Goal: Check status

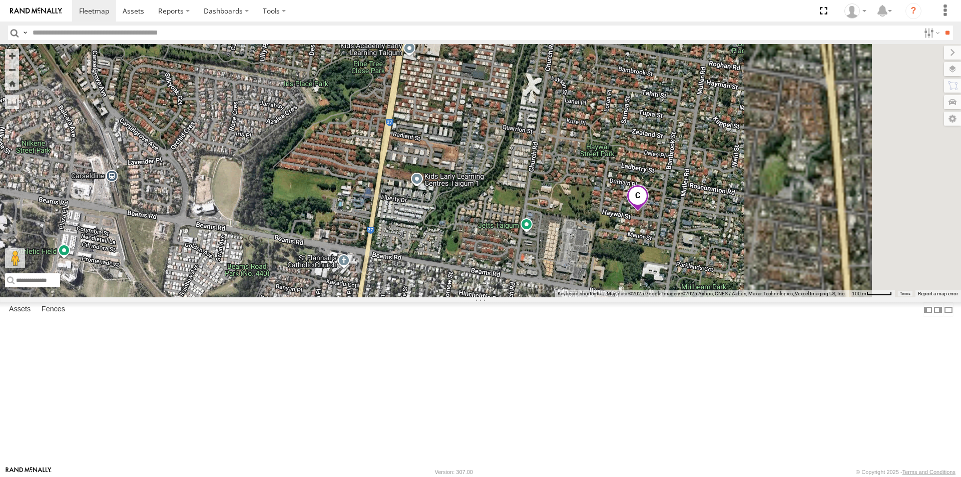
drag, startPoint x: 815, startPoint y: 318, endPoint x: 652, endPoint y: 277, distance: 168.3
click at [652, 277] on div "BIG [PERSON_NAME] (BIG Truck)" at bounding box center [480, 170] width 961 height 253
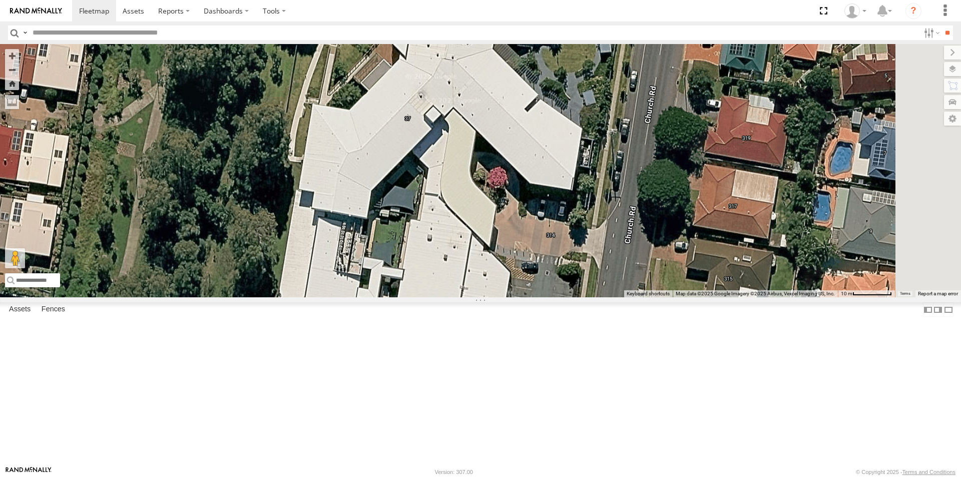
drag, startPoint x: 789, startPoint y: 294, endPoint x: 514, endPoint y: 317, distance: 276.3
click at [514, 297] on div "BIG [PERSON_NAME] (BIG Truck)" at bounding box center [480, 170] width 961 height 253
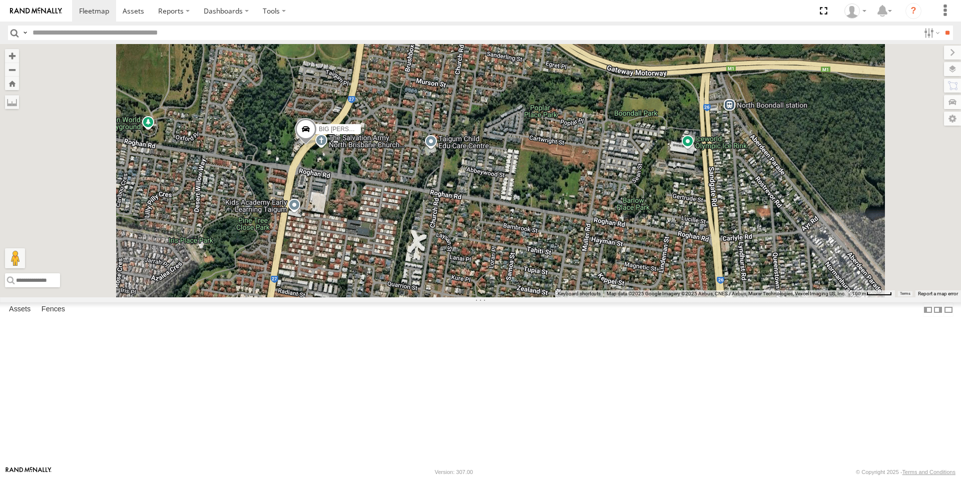
click at [0, 0] on span at bounding box center [0, 0] width 0 height 0
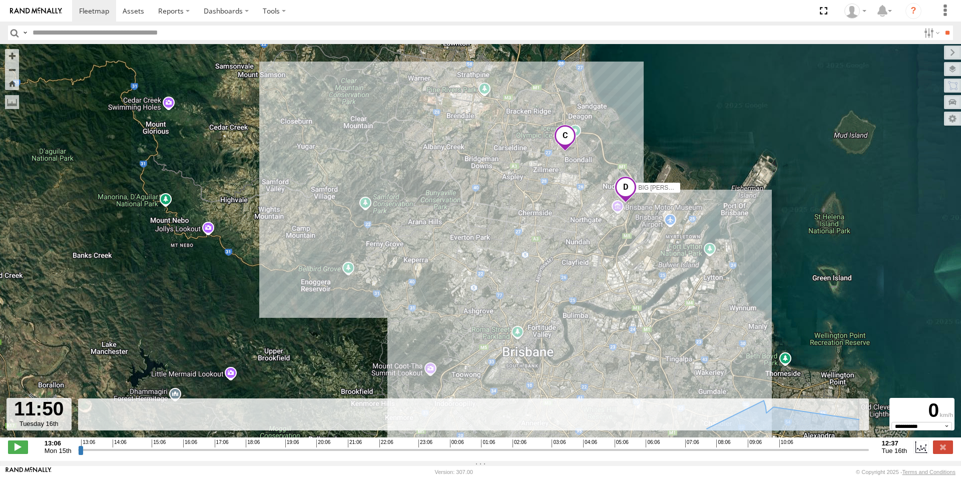
drag, startPoint x: 81, startPoint y: 458, endPoint x: 840, endPoint y: 453, distance: 759.0
click at [840, 453] on input "range" at bounding box center [473, 450] width 791 height 10
click at [348, 455] on input "range" at bounding box center [473, 450] width 791 height 10
drag, startPoint x: 348, startPoint y: 457, endPoint x: 783, endPoint y: 471, distance: 434.8
click at [783, 455] on input "range" at bounding box center [473, 450] width 791 height 10
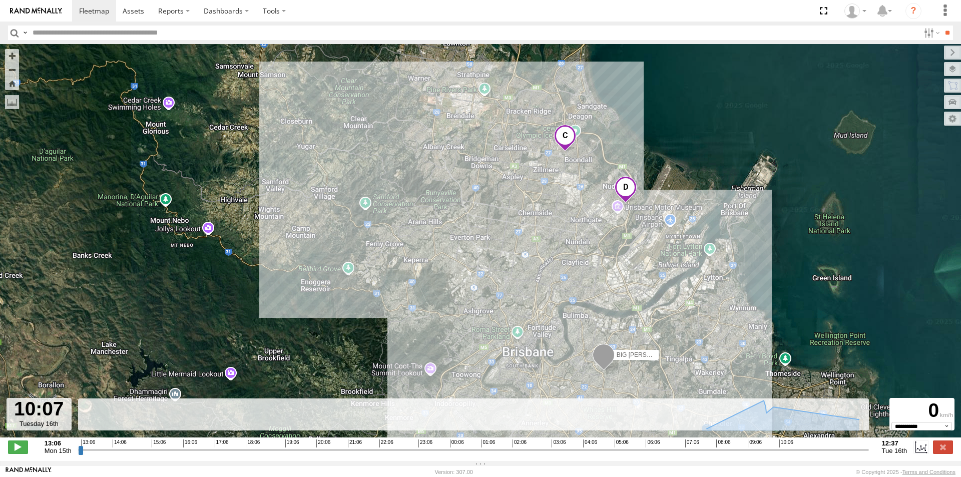
click at [783, 454] on input "range" at bounding box center [473, 450] width 791 height 10
click at [20, 448] on span at bounding box center [18, 447] width 20 height 13
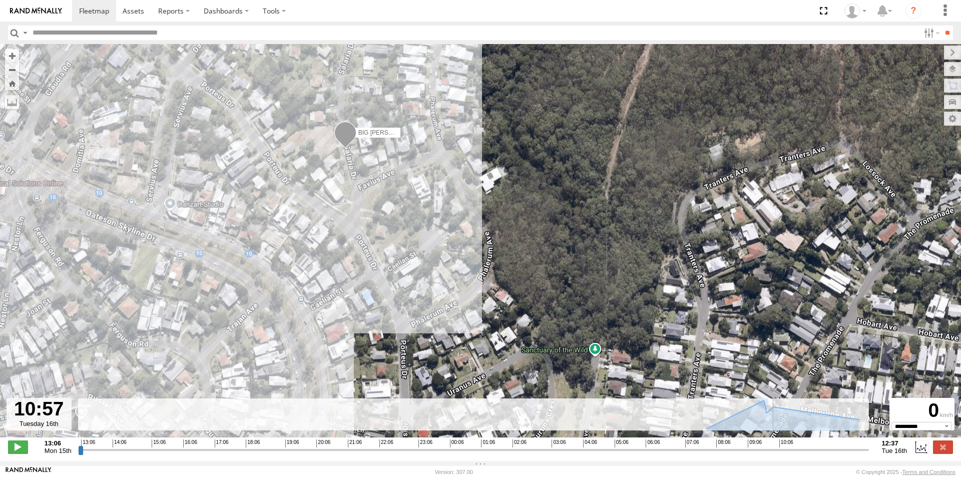
drag, startPoint x: 800, startPoint y: 456, endPoint x: 810, endPoint y: 454, distance: 10.2
click at [810, 454] on input "range" at bounding box center [473, 450] width 791 height 10
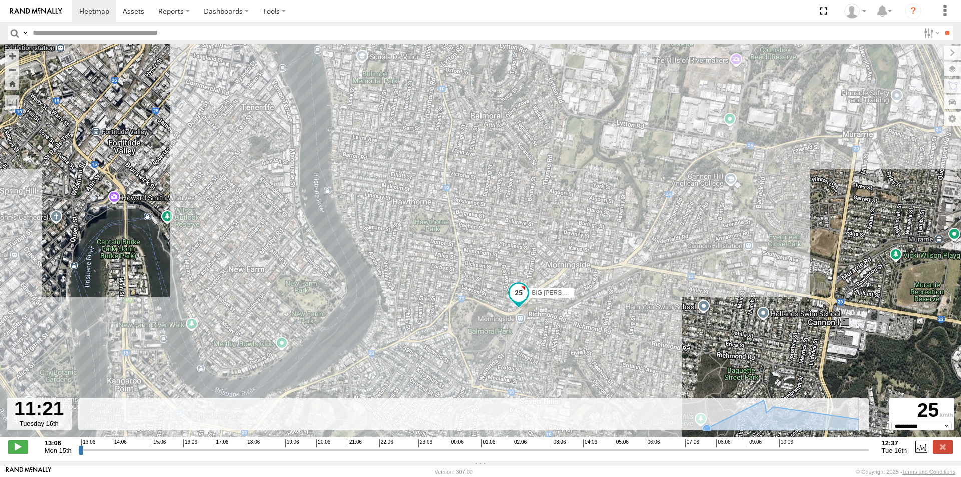
drag, startPoint x: 541, startPoint y: 208, endPoint x: 586, endPoint y: 410, distance: 206.2
click at [586, 410] on div "← Move left → Move right ↑ Move up ↓ Move down + Zoom in - Zoom out Home Jump l…" at bounding box center [480, 252] width 961 height 417
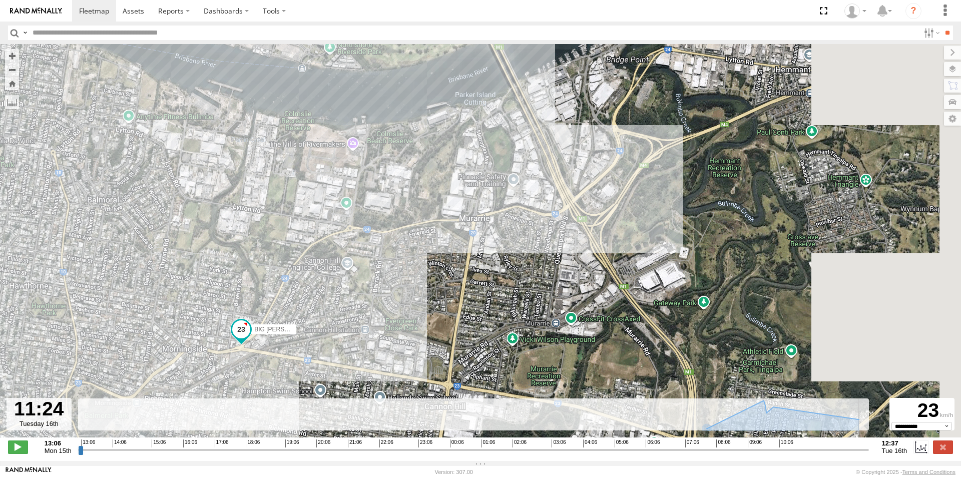
drag, startPoint x: 784, startPoint y: 248, endPoint x: 399, endPoint y: 332, distance: 394.1
click at [399, 332] on div "BIG [PERSON_NAME] (BIG Truck)" at bounding box center [480, 246] width 961 height 404
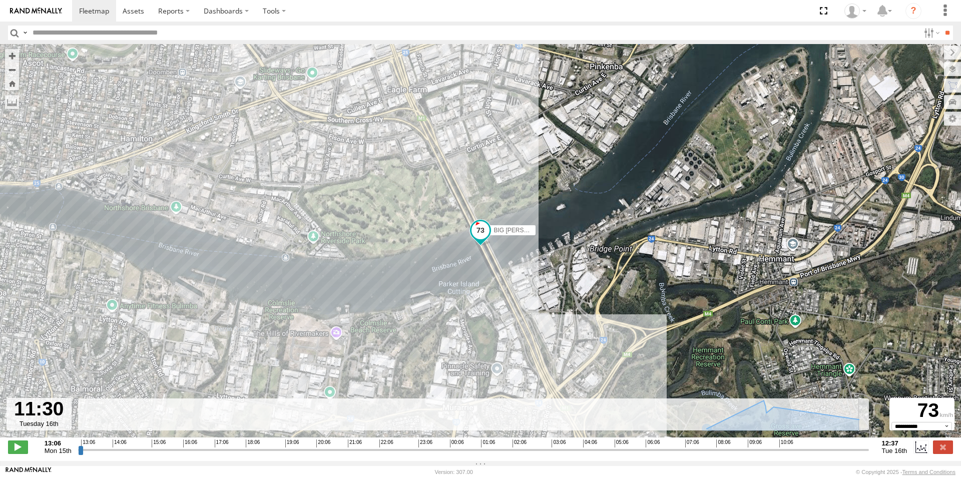
drag, startPoint x: 689, startPoint y: 174, endPoint x: 728, endPoint y: 459, distance: 288.0
click at [728, 459] on div "← Move left → Move right ↑ Move up ↓ Move down + Zoom in - Zoom out Home Jump l…" at bounding box center [480, 252] width 961 height 417
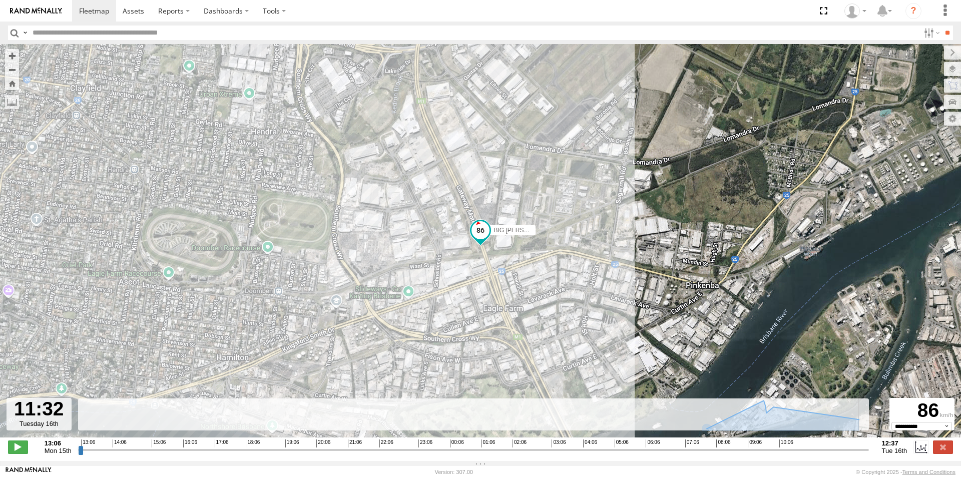
drag, startPoint x: 536, startPoint y: 148, endPoint x: 623, endPoint y: 497, distance: 359.1
click at [623, 477] on html at bounding box center [480, 238] width 961 height 477
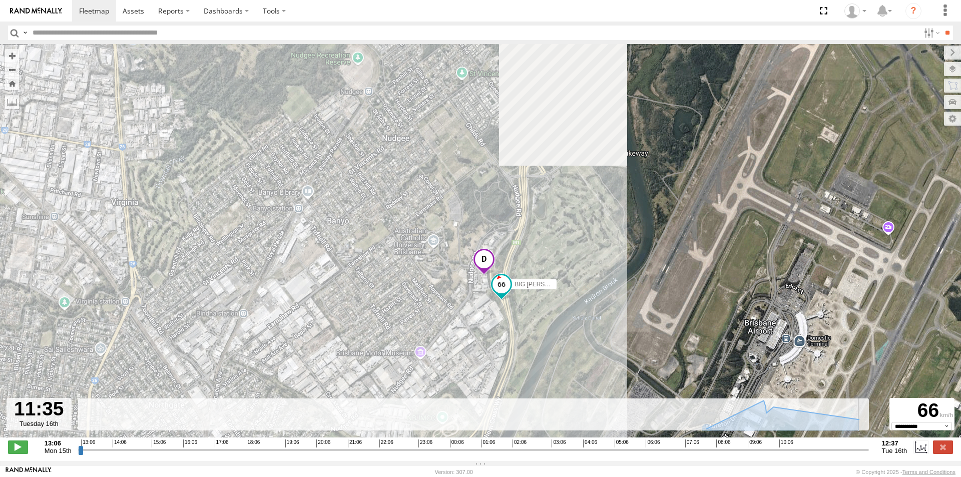
drag, startPoint x: 583, startPoint y: 152, endPoint x: 587, endPoint y: 478, distance: 325.4
click at [587, 477] on html at bounding box center [480, 238] width 961 height 477
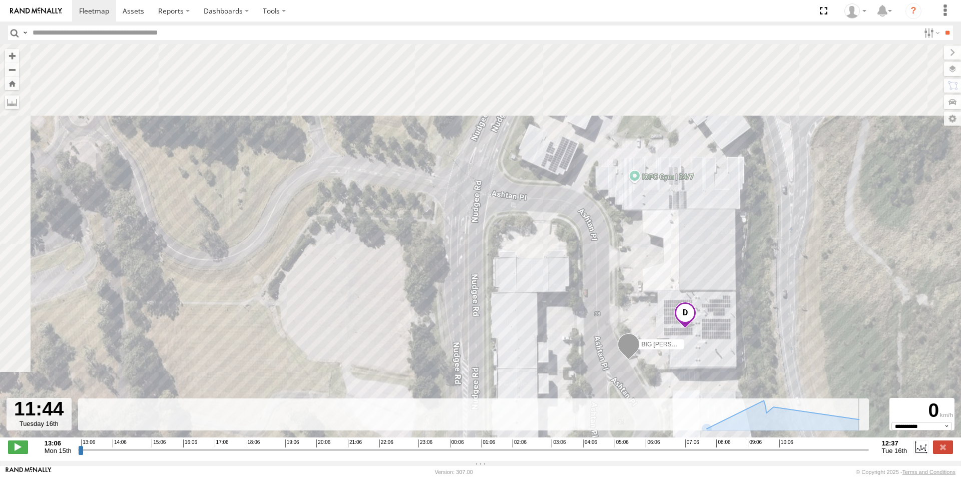
drag, startPoint x: 584, startPoint y: 367, endPoint x: 680, endPoint y: 497, distance: 161.4
click at [680, 477] on html at bounding box center [480, 238] width 961 height 477
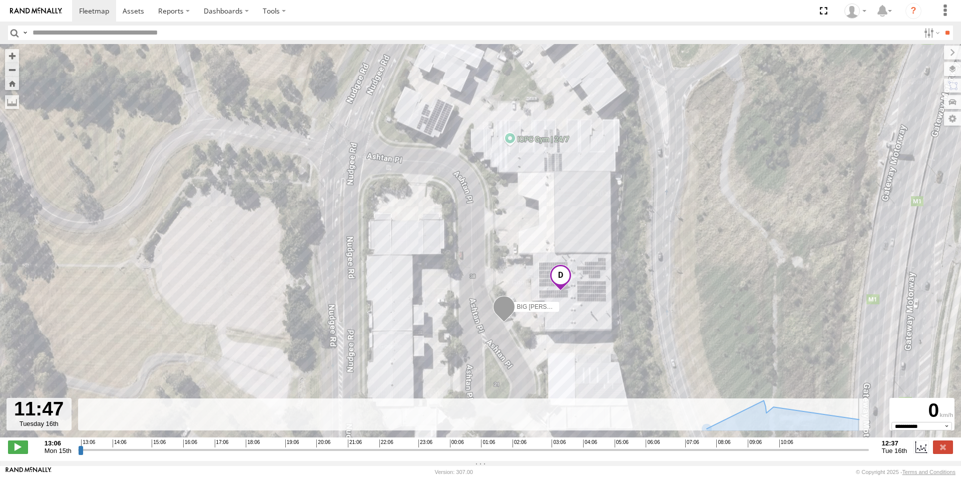
drag, startPoint x: 540, startPoint y: 125, endPoint x: 621, endPoint y: 351, distance: 239.7
click at [618, 357] on div "BIG [PERSON_NAME] (BIG Truck)" at bounding box center [480, 246] width 961 height 404
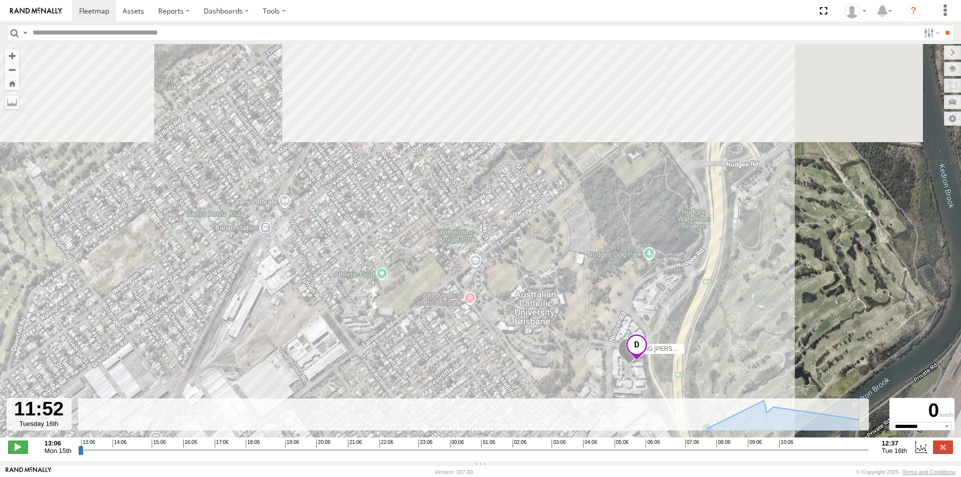
drag, startPoint x: 680, startPoint y: 230, endPoint x: 686, endPoint y: 307, distance: 77.3
click at [686, 307] on div "BIG [PERSON_NAME] (BIG Truck)" at bounding box center [480, 246] width 961 height 404
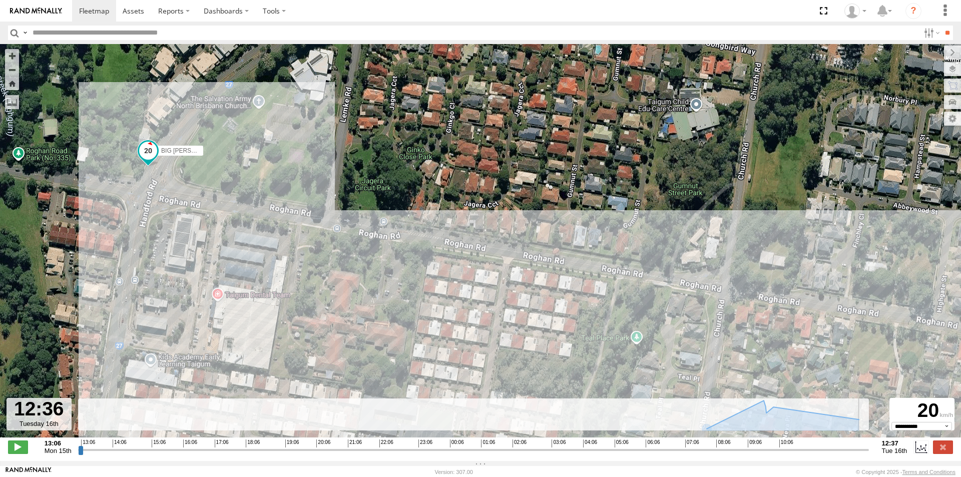
type input "**********"
click at [136, 10] on span at bounding box center [134, 11] width 22 height 10
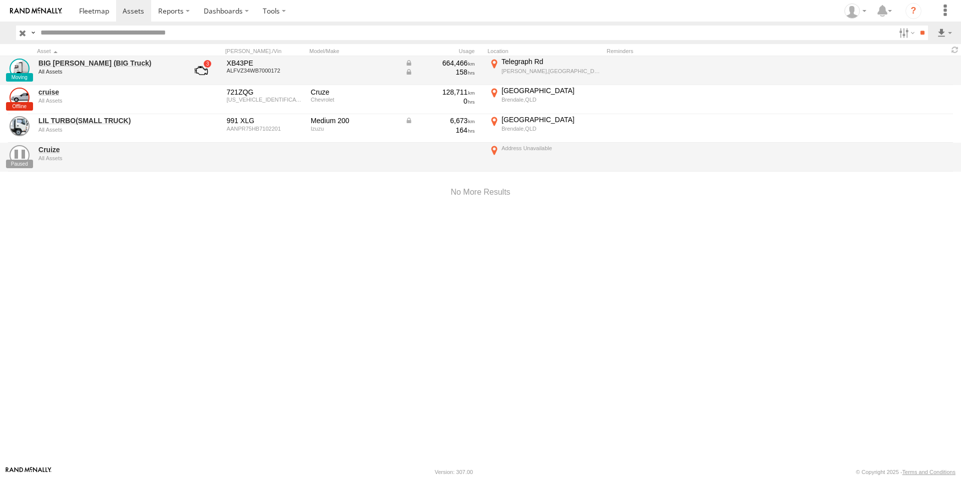
click at [32, 63] on div at bounding box center [20, 70] width 25 height 27
click at [17, 66] on link at bounding box center [20, 69] width 20 height 20
click at [66, 62] on link "BIG [PERSON_NAME] (BIG Truck)" at bounding box center [107, 63] width 137 height 9
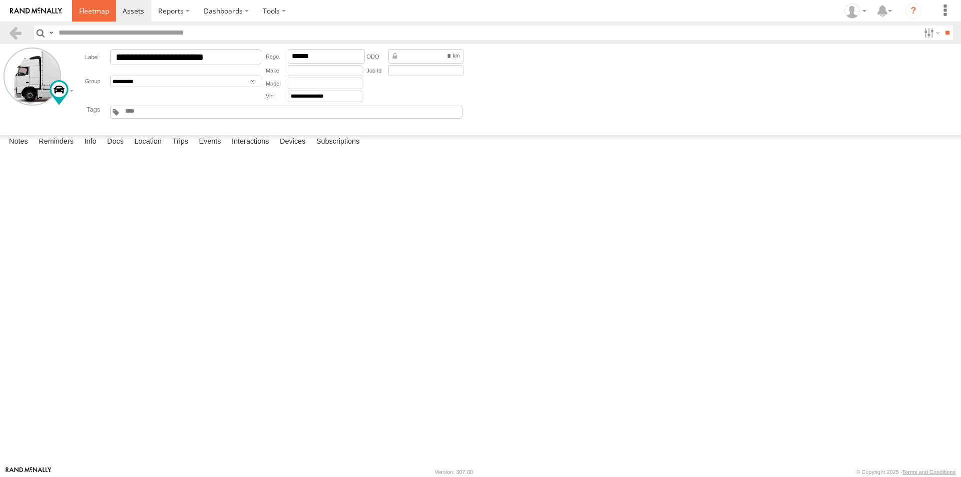
click at [101, 8] on span at bounding box center [94, 11] width 30 height 10
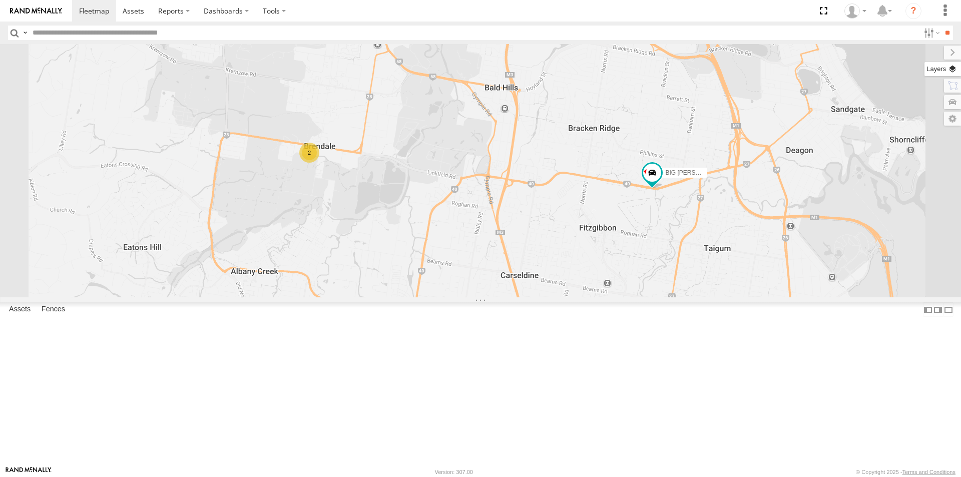
click at [951, 73] on label at bounding box center [943, 69] width 37 height 14
click at [0, 0] on span "Basemaps" at bounding box center [0, 0] width 0 height 0
click at [0, 0] on span "Satellite + Roadmap" at bounding box center [0, 0] width 0 height 0
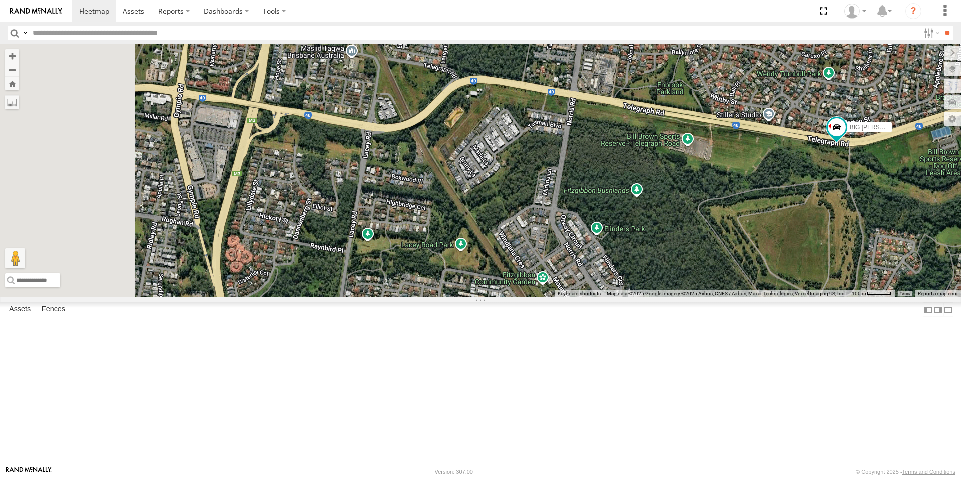
drag, startPoint x: 650, startPoint y: 174, endPoint x: 797, endPoint y: 254, distance: 167.4
click at [797, 254] on div "BIG [PERSON_NAME] (BIG Truck)" at bounding box center [480, 170] width 961 height 253
